Goal: Information Seeking & Learning: Learn about a topic

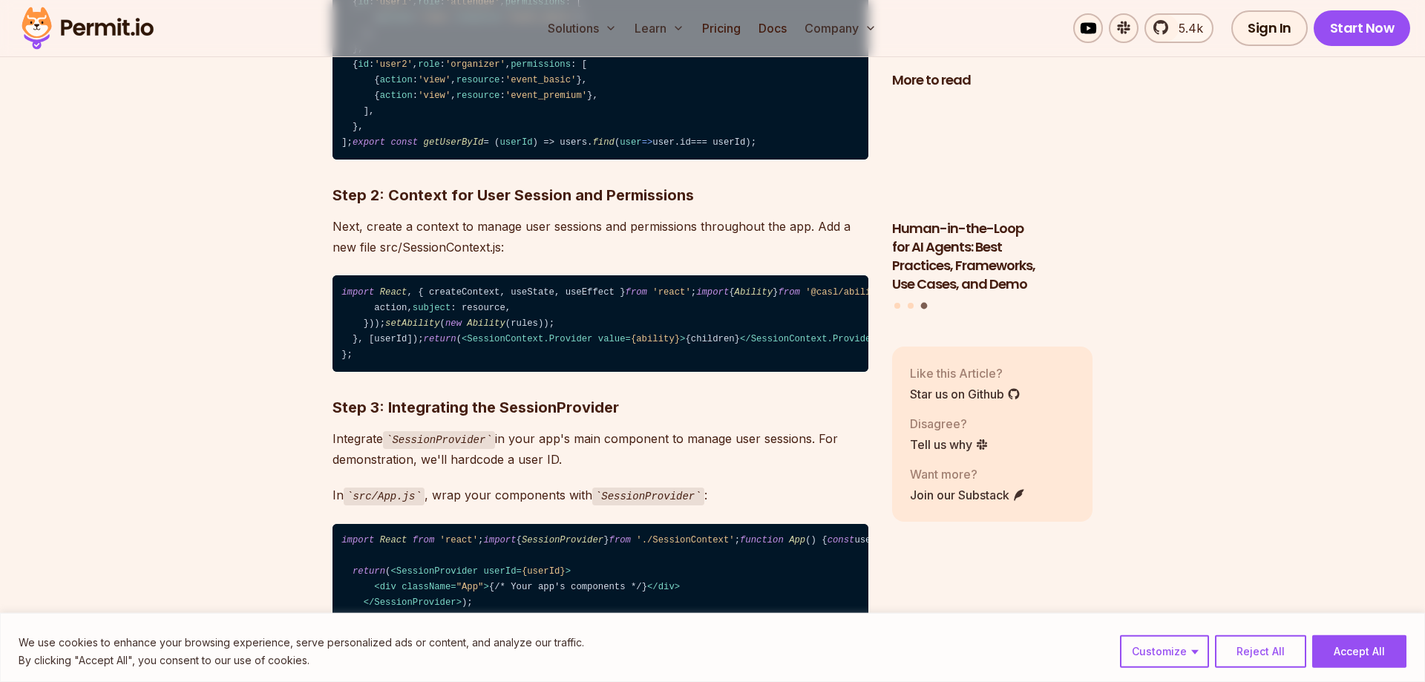
scroll to position [2422, 0]
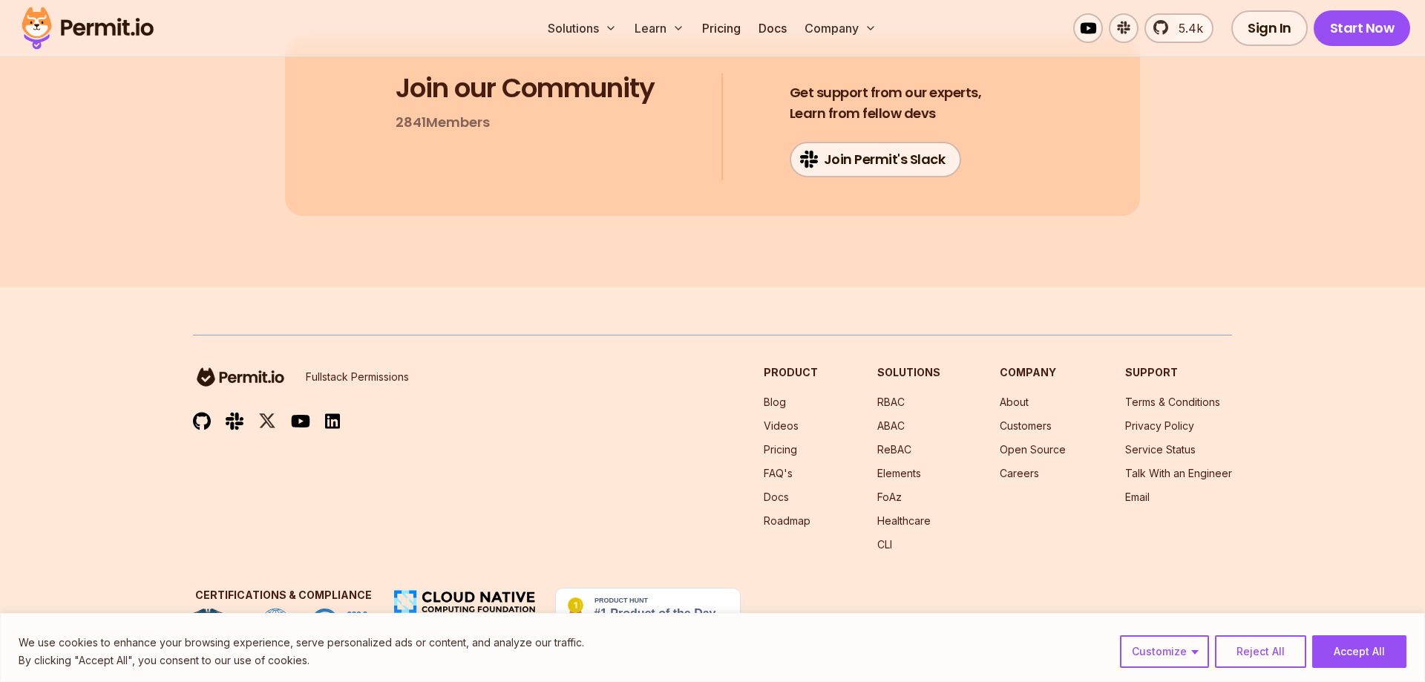
scroll to position [26222, 0]
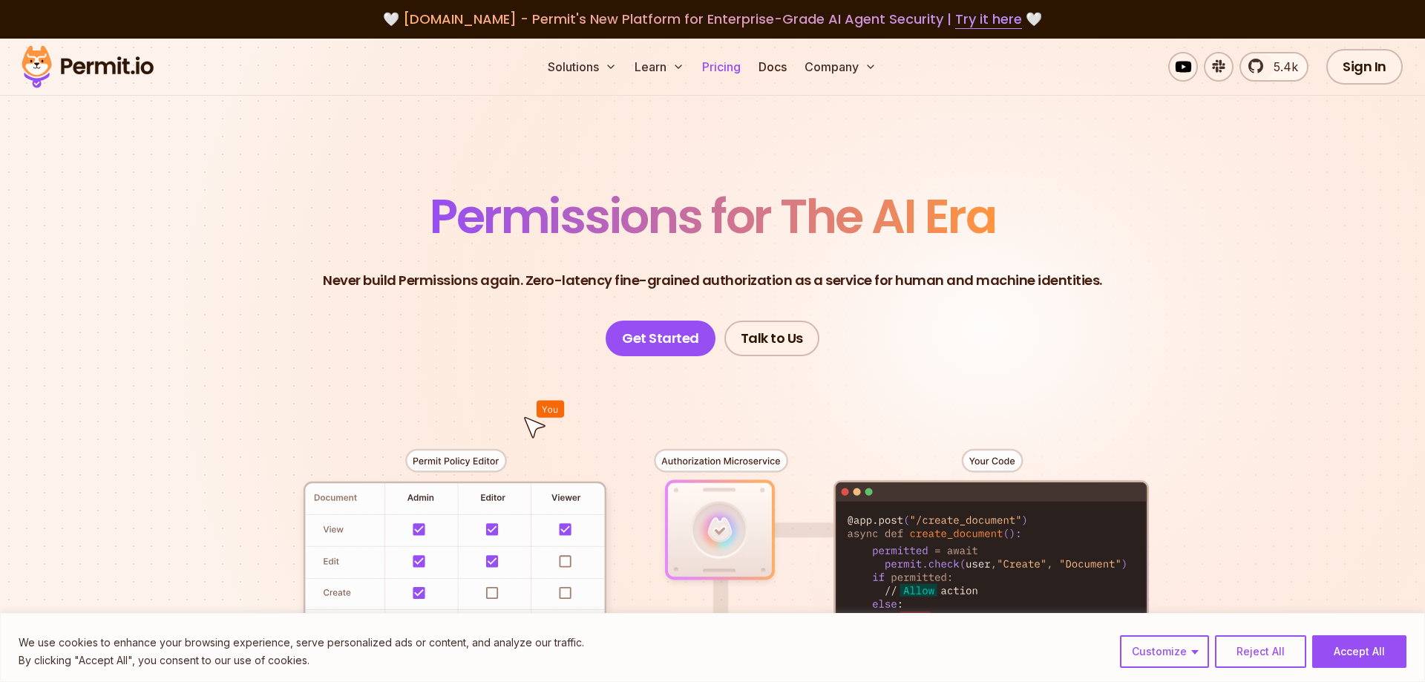
click at [721, 70] on link "Pricing" at bounding box center [721, 67] width 50 height 30
